Goal: Task Accomplishment & Management: Manage account settings

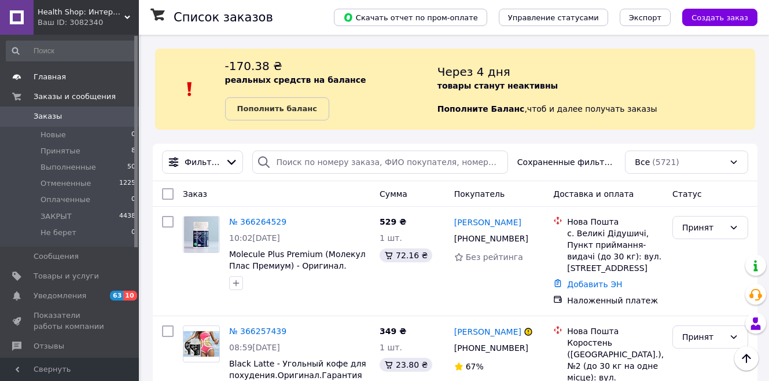
scroll to position [3664, 0]
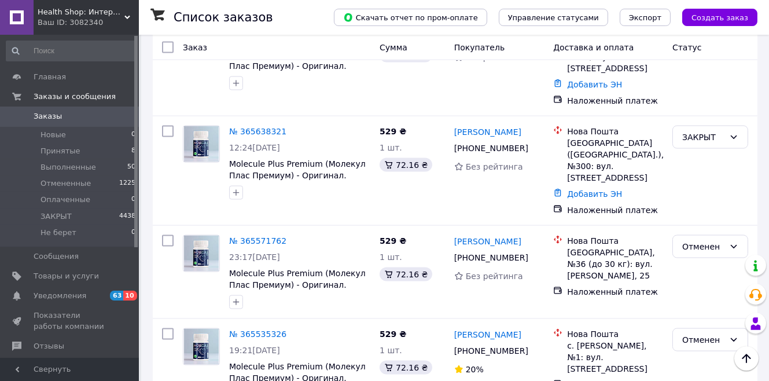
click at [46, 116] on span "Заказы" at bounding box center [48, 116] width 28 height 10
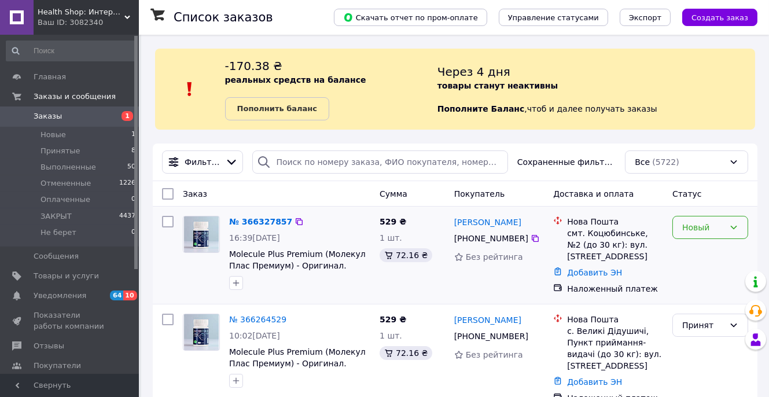
click at [709, 232] on div "Новый" at bounding box center [703, 227] width 42 height 13
click at [699, 249] on li "Принят" at bounding box center [710, 252] width 75 height 21
